Goal: Transaction & Acquisition: Obtain resource

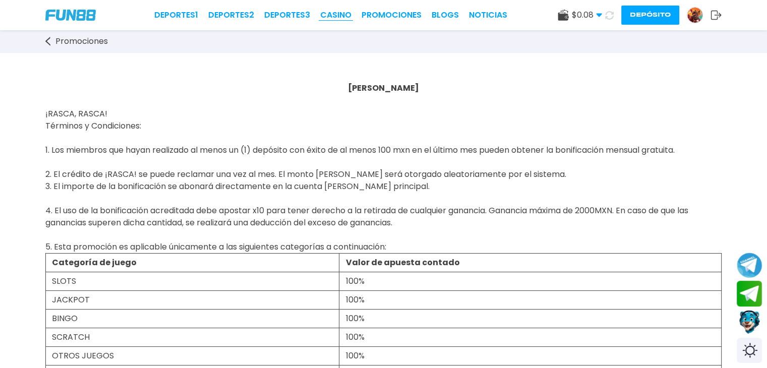
click at [335, 15] on link "CASINO" at bounding box center [335, 15] width 31 height 12
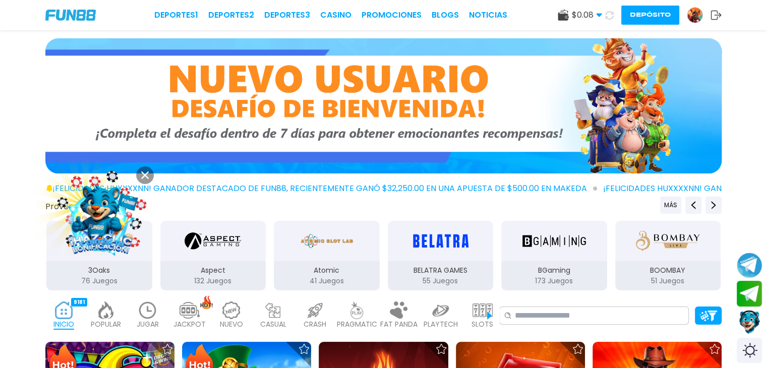
click at [690, 21] on img at bounding box center [694, 15] width 15 height 15
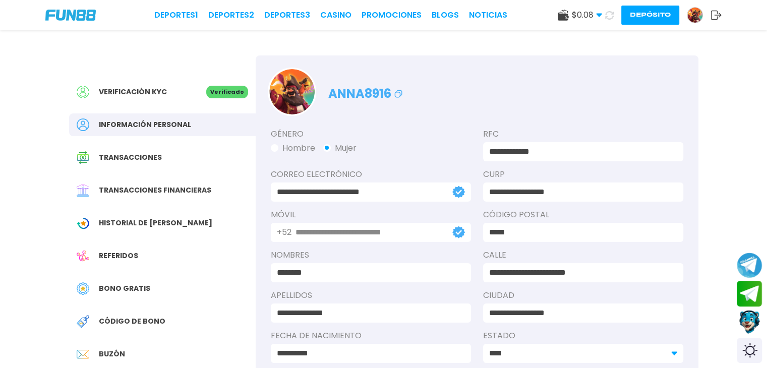
click at [114, 290] on span "Bono Gratis" at bounding box center [124, 288] width 51 height 11
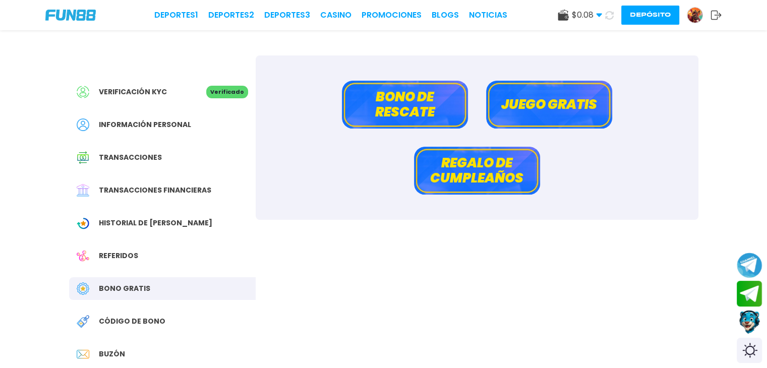
click at [555, 115] on button "Juego gratis" at bounding box center [549, 105] width 126 height 48
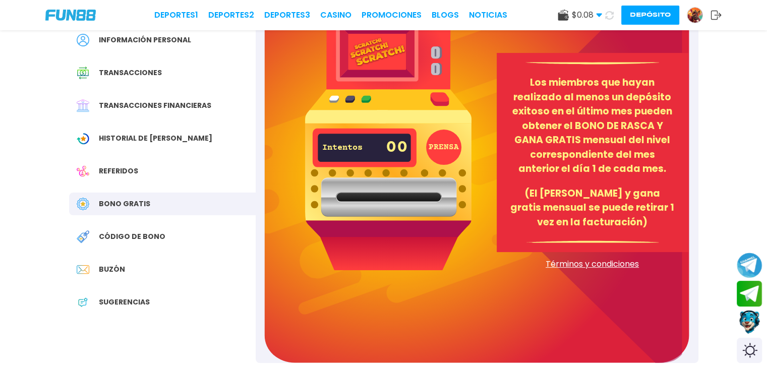
scroll to position [73, 0]
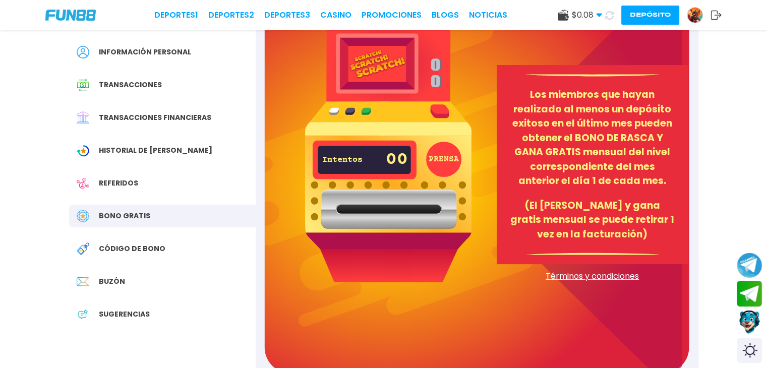
click at [444, 159] on button "PRENSA" at bounding box center [443, 159] width 35 height 35
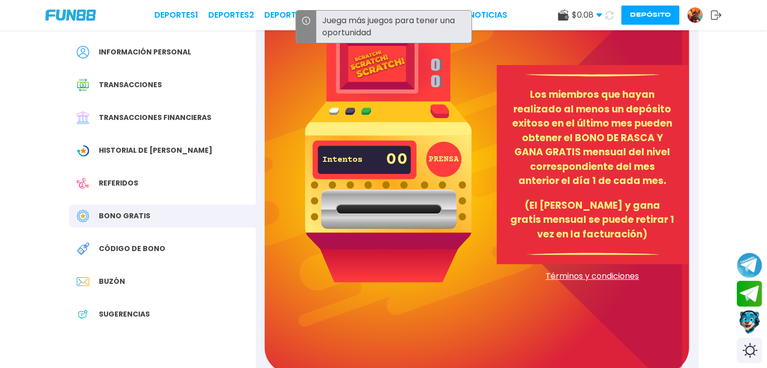
scroll to position [0, 0]
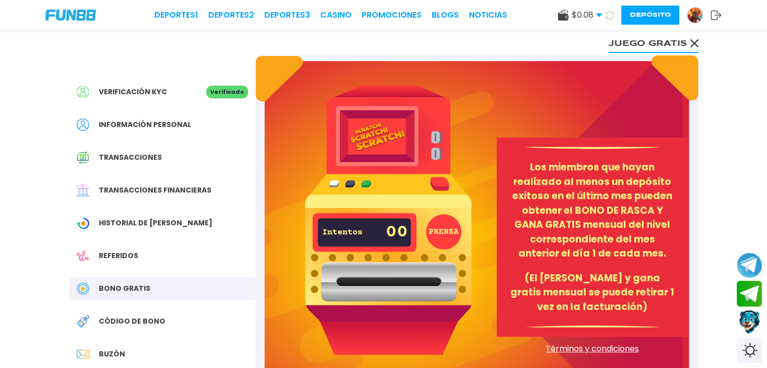
click at [99, 288] on span "Bono Gratis" at bounding box center [124, 288] width 51 height 11
click at [124, 289] on span "Bono Gratis" at bounding box center [124, 288] width 51 height 11
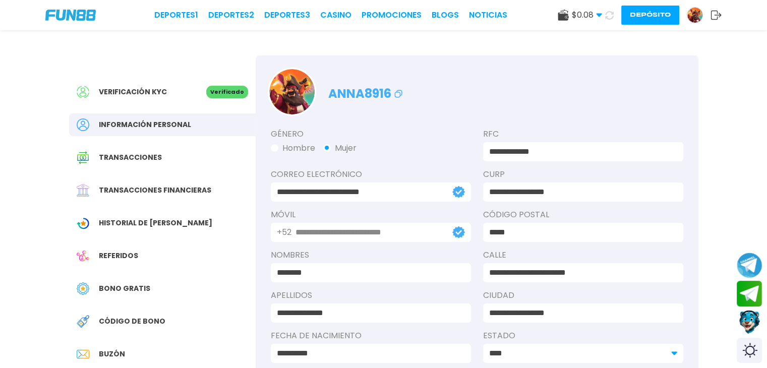
click at [109, 291] on span "Bono Gratis" at bounding box center [124, 288] width 51 height 11
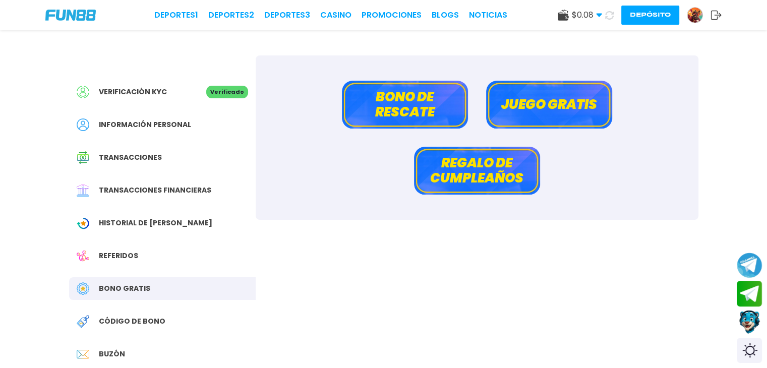
click at [416, 100] on button "Bono de rescate" at bounding box center [405, 105] width 126 height 48
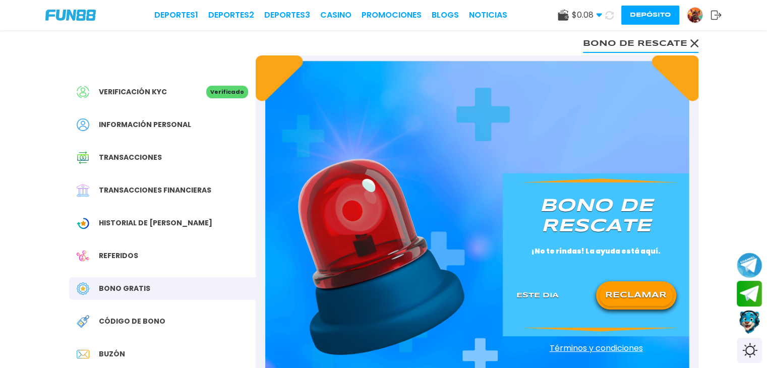
click at [633, 295] on button "RECLAMAR" at bounding box center [636, 295] width 73 height 21
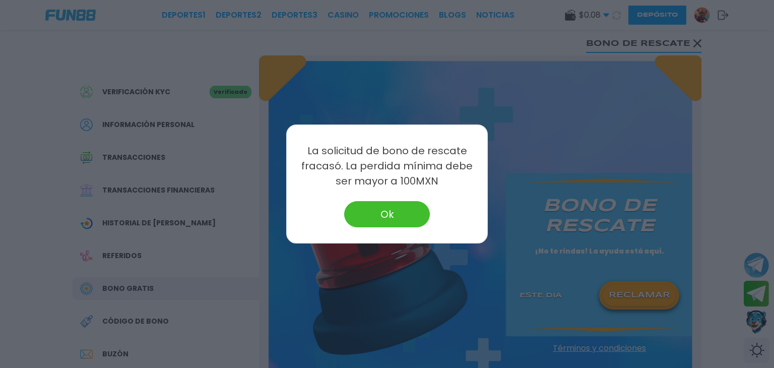
click at [385, 212] on button "Ok" at bounding box center [387, 214] width 86 height 26
